Goal: Task Accomplishment & Management: Use online tool/utility

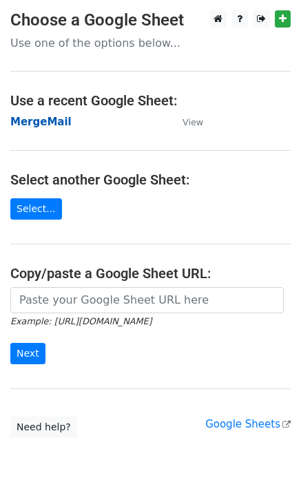
click at [51, 123] on strong "MergeMail" at bounding box center [40, 122] width 61 height 12
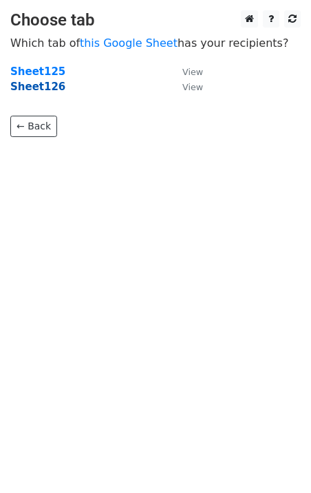
click at [48, 92] on strong "Sheet126" at bounding box center [37, 87] width 55 height 12
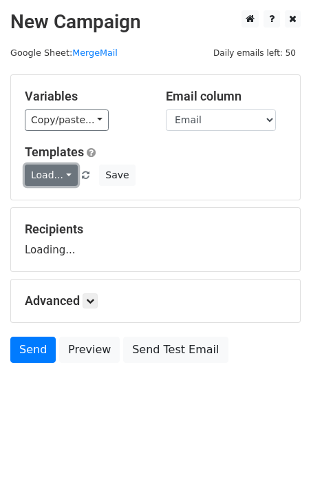
click at [59, 178] on link "Load..." at bounding box center [51, 175] width 53 height 21
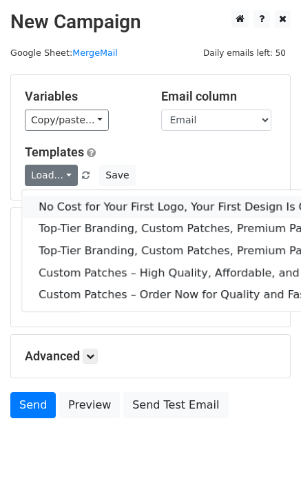
click at [85, 209] on link "No Cost for Your First Logo, Your First Design Is On Us!" at bounding box center [223, 207] width 402 height 22
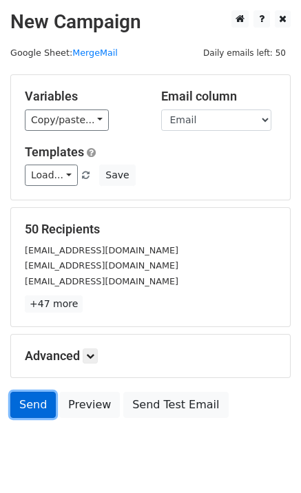
click at [43, 411] on link "Send" at bounding box center [32, 405] width 45 height 26
